Goal: Information Seeking & Learning: Learn about a topic

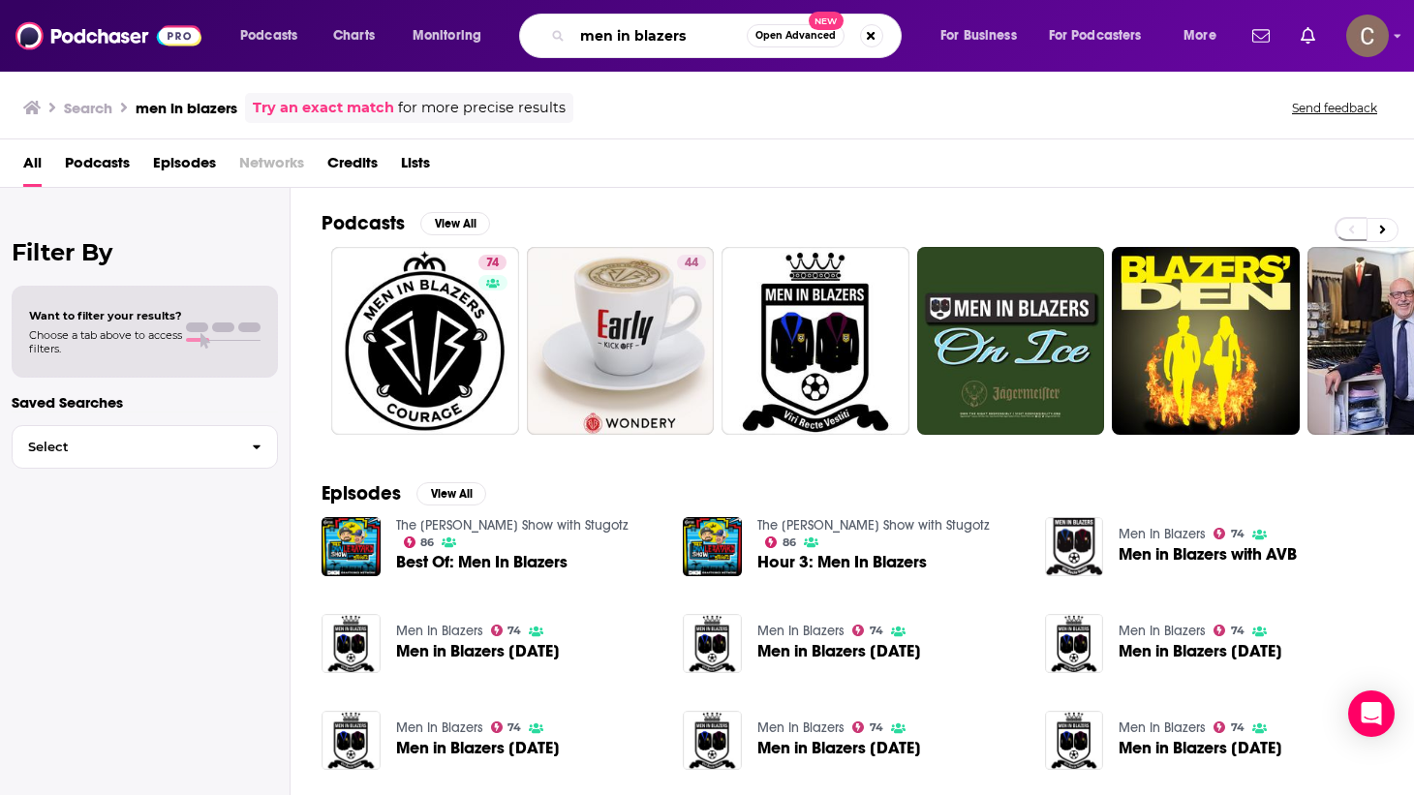
click at [614, 43] on input "men in blazers" at bounding box center [660, 35] width 174 height 31
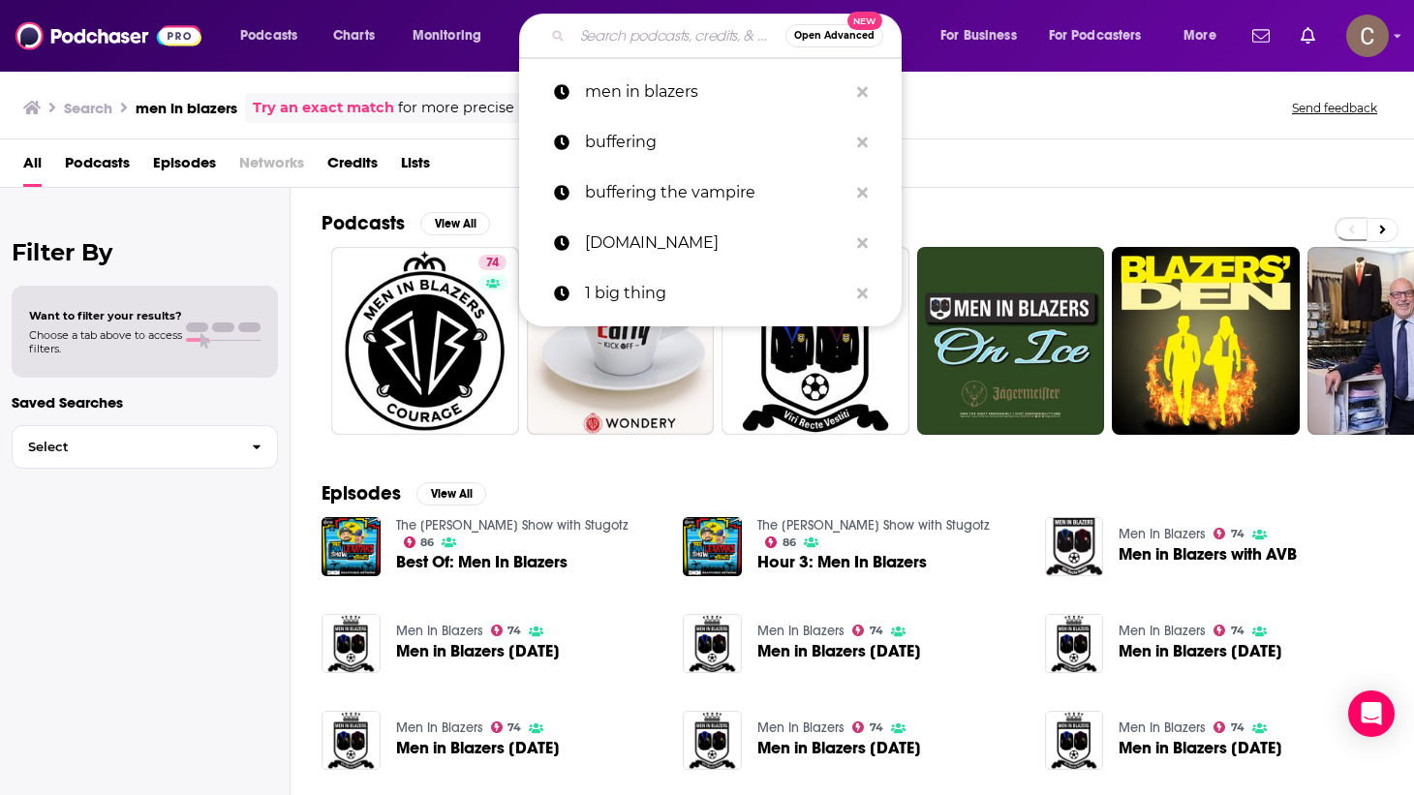
paste input "No Laying Up - Golf Podcast"
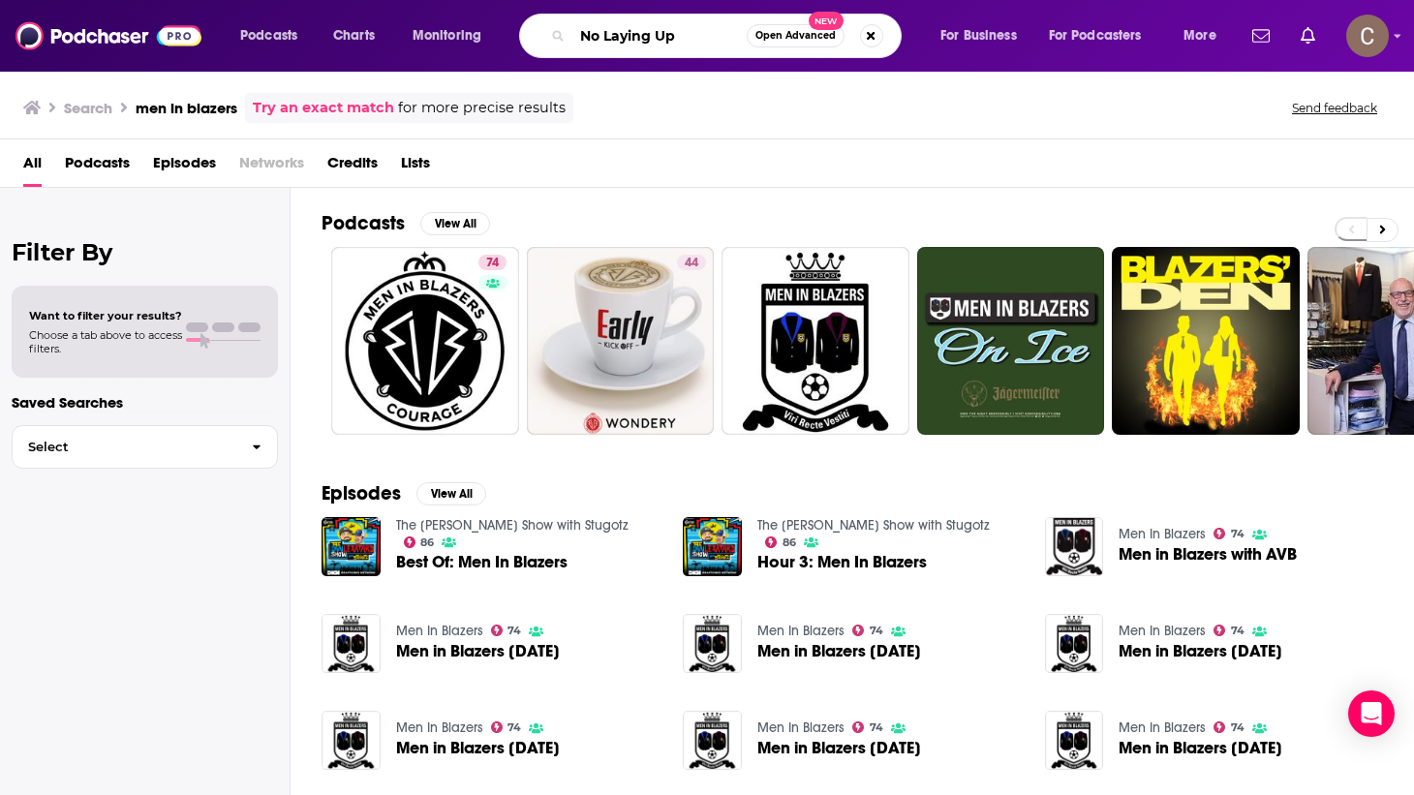
type input "No Laying Up"
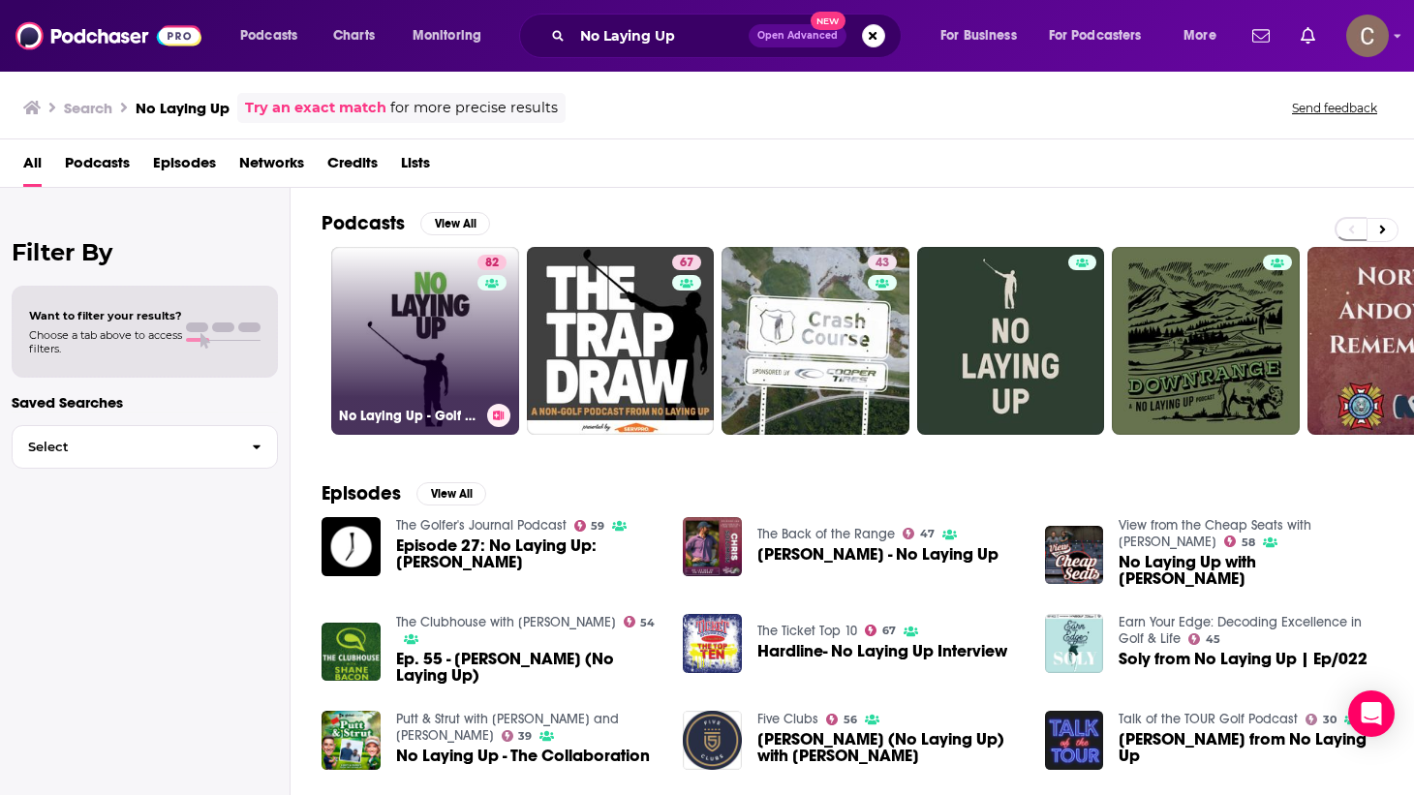
click at [470, 351] on link "82 No Laying Up - Golf Podcast" at bounding box center [425, 341] width 188 height 188
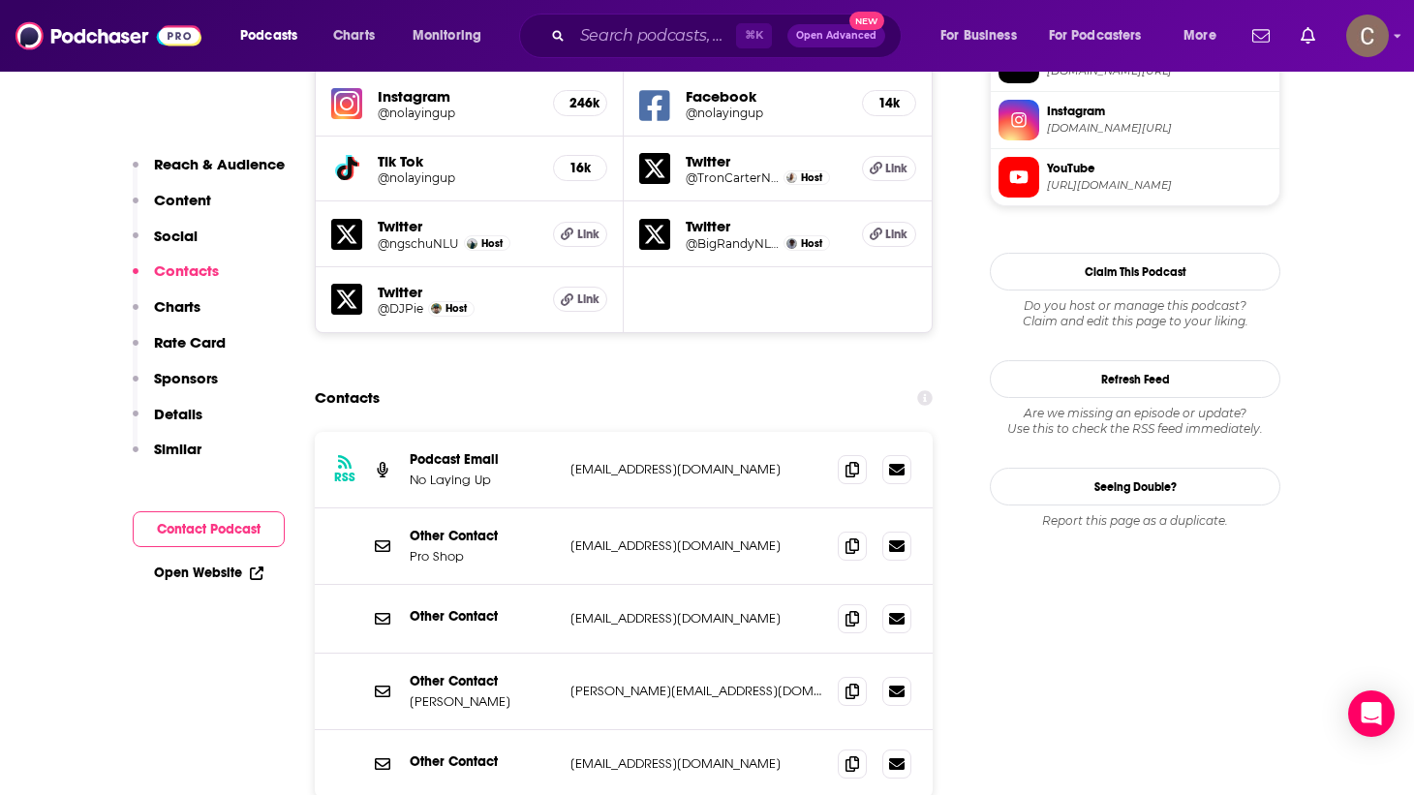
scroll to position [1866, 0]
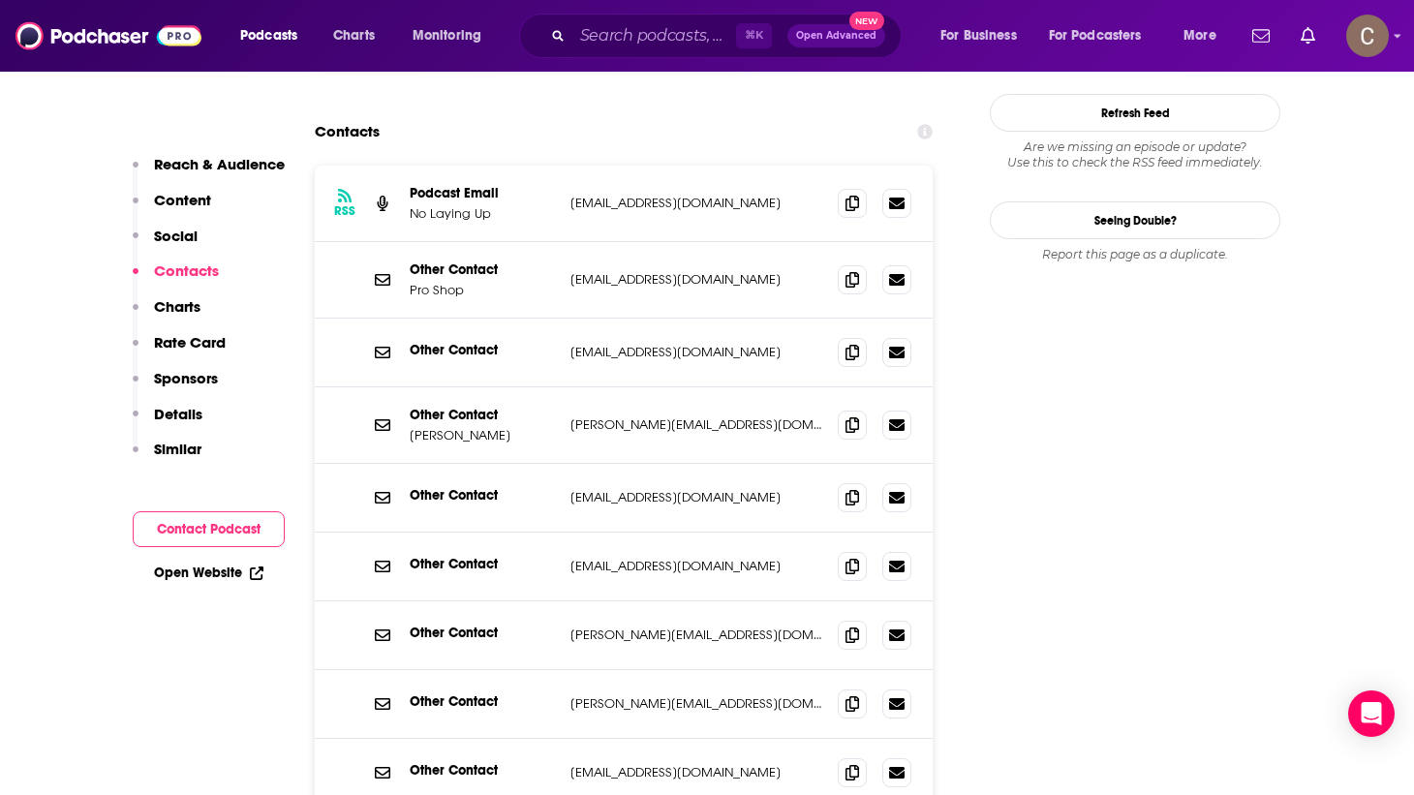
scroll to position [2097, 0]
